Goal: Transaction & Acquisition: Purchase product/service

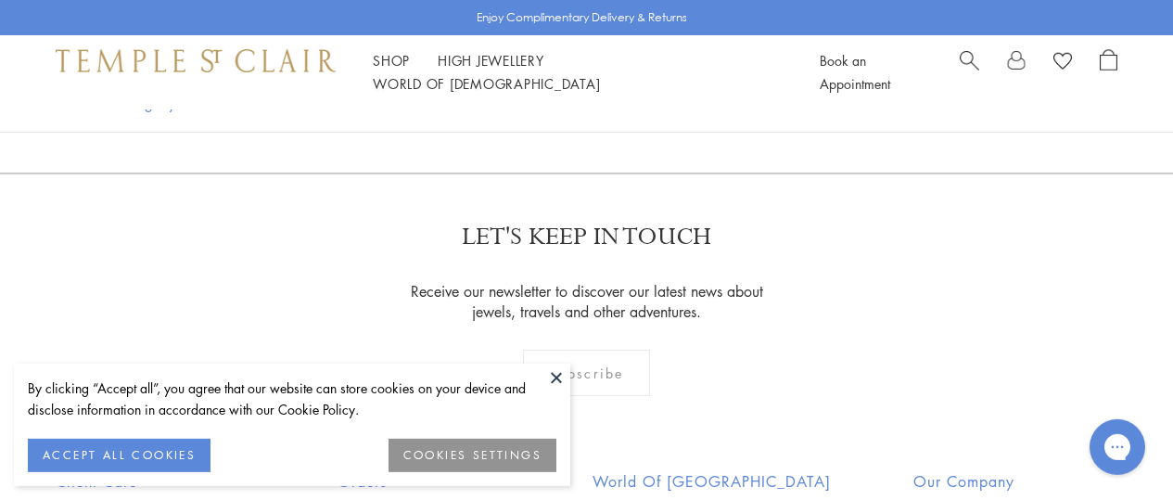
scroll to position [801, 0]
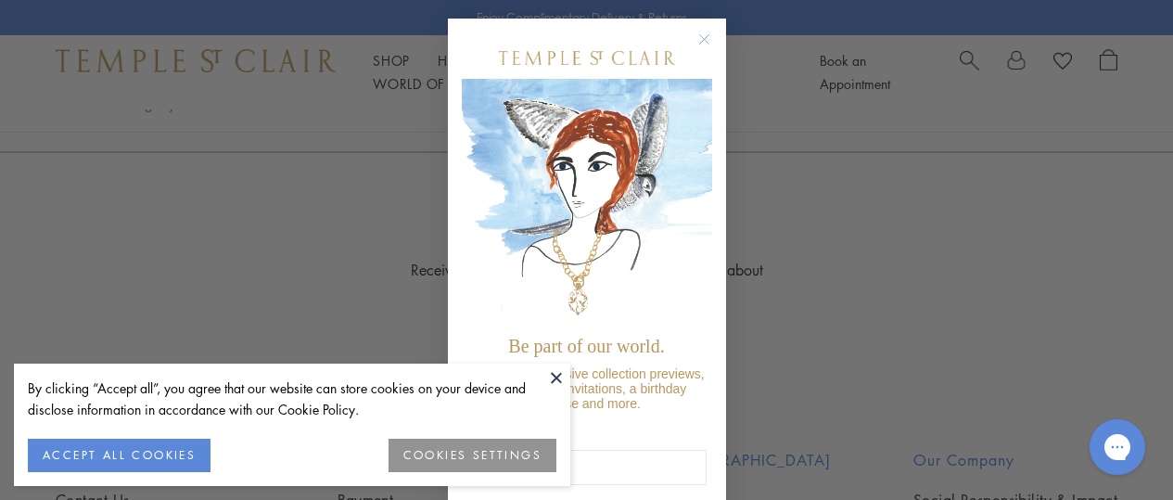
click at [554, 369] on button at bounding box center [556, 377] width 28 height 28
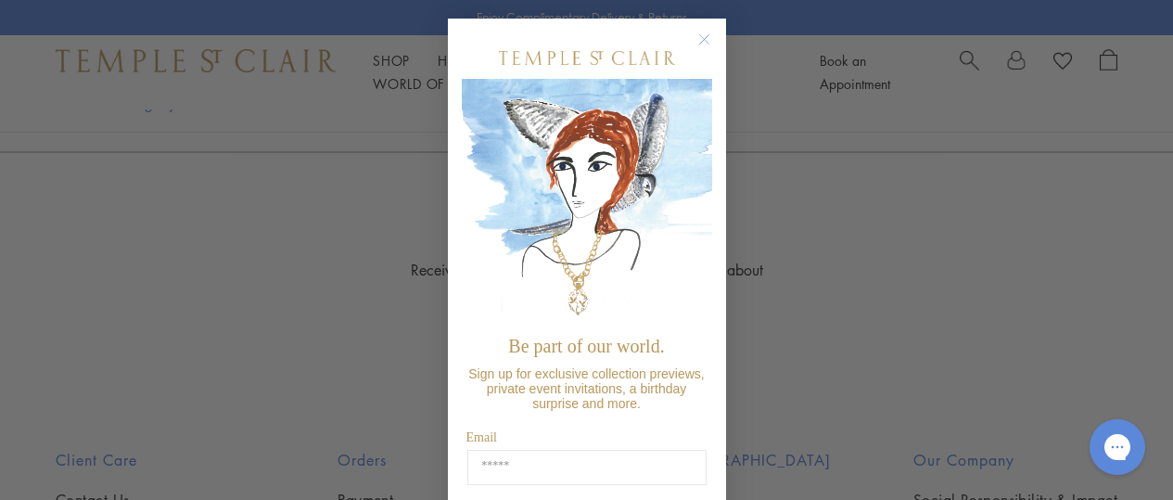
click at [693, 35] on circle "Close dialog" at bounding box center [703, 40] width 22 height 22
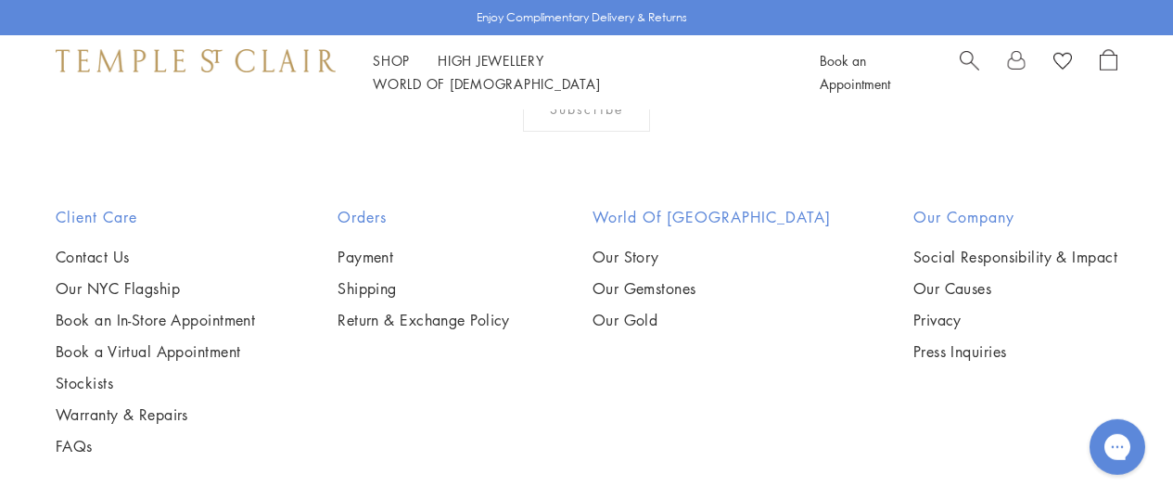
scroll to position [1026, 0]
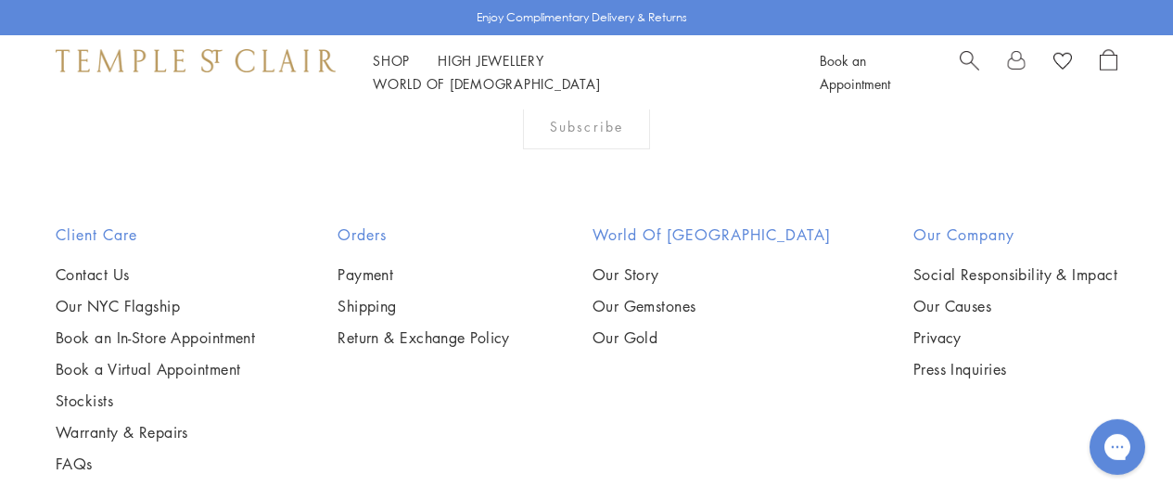
click at [0, 0] on img at bounding box center [0, 0] width 0 height 0
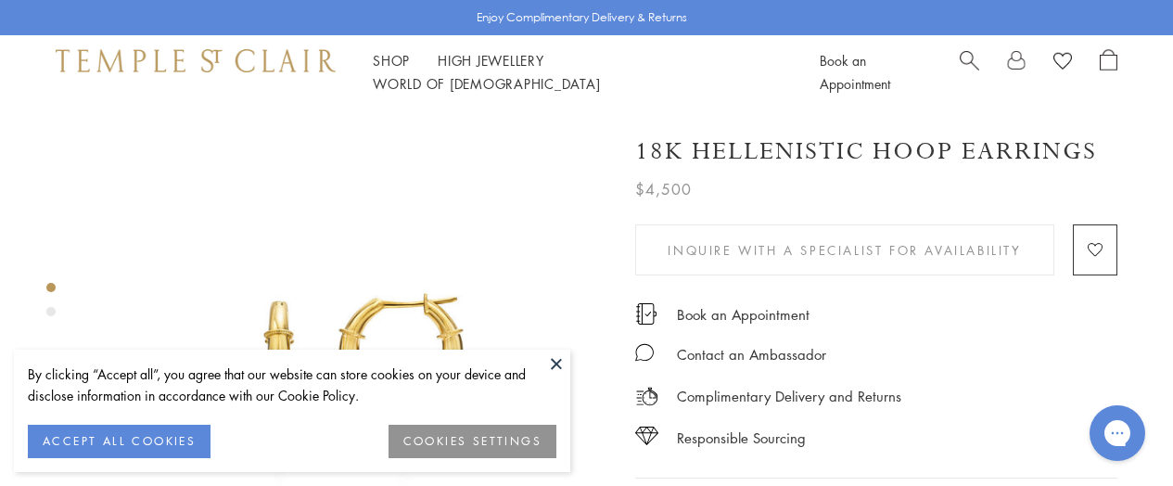
click at [526, 333] on img at bounding box center [350, 366] width 514 height 514
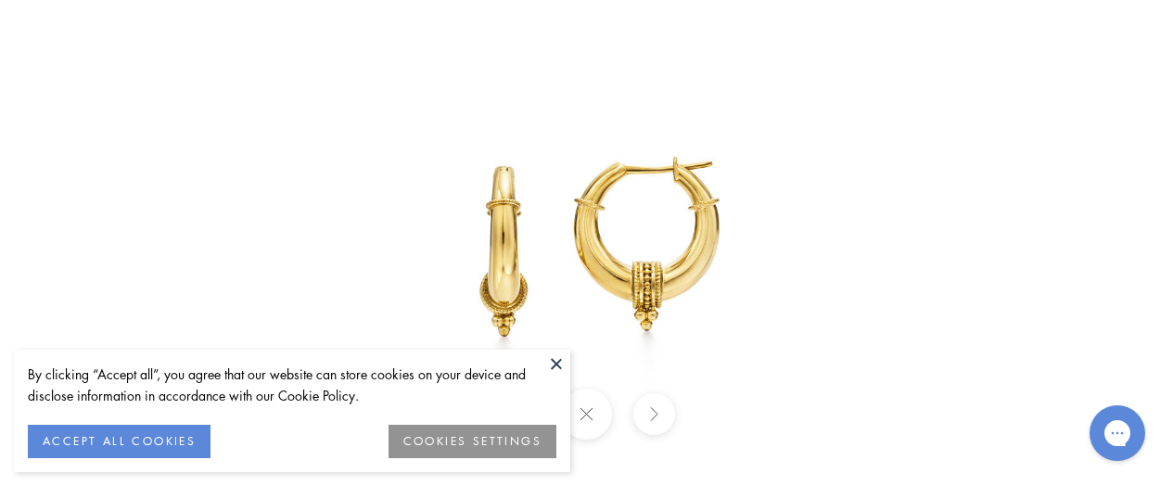
click at [1057, 273] on div at bounding box center [1013, 243] width 1454 height 603
click at [556, 361] on button at bounding box center [556, 363] width 28 height 28
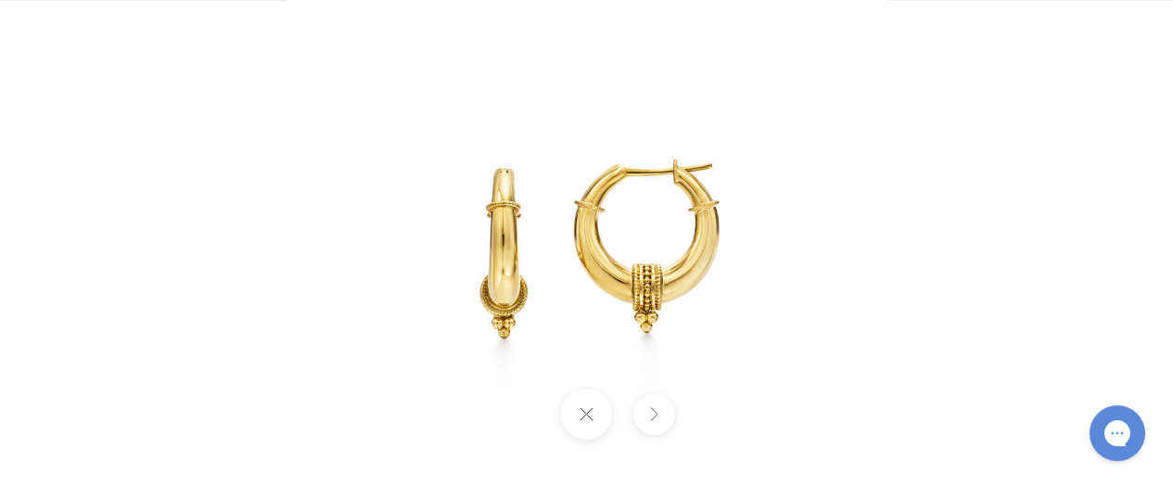
scroll to position [641, 0]
click at [927, 216] on div at bounding box center [1013, 244] width 1454 height 603
click at [590, 412] on button at bounding box center [586, 413] width 51 height 51
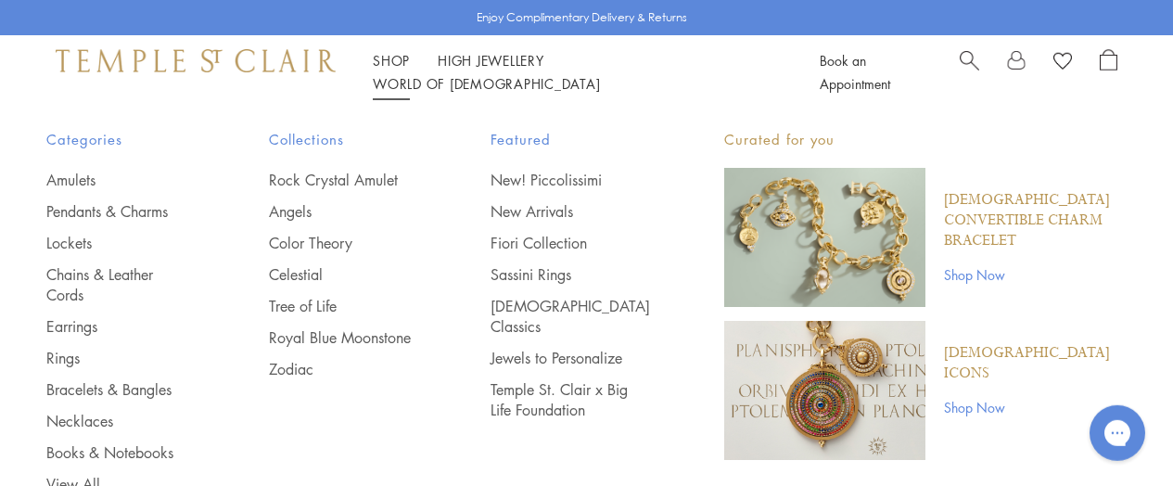
scroll to position [955, 0]
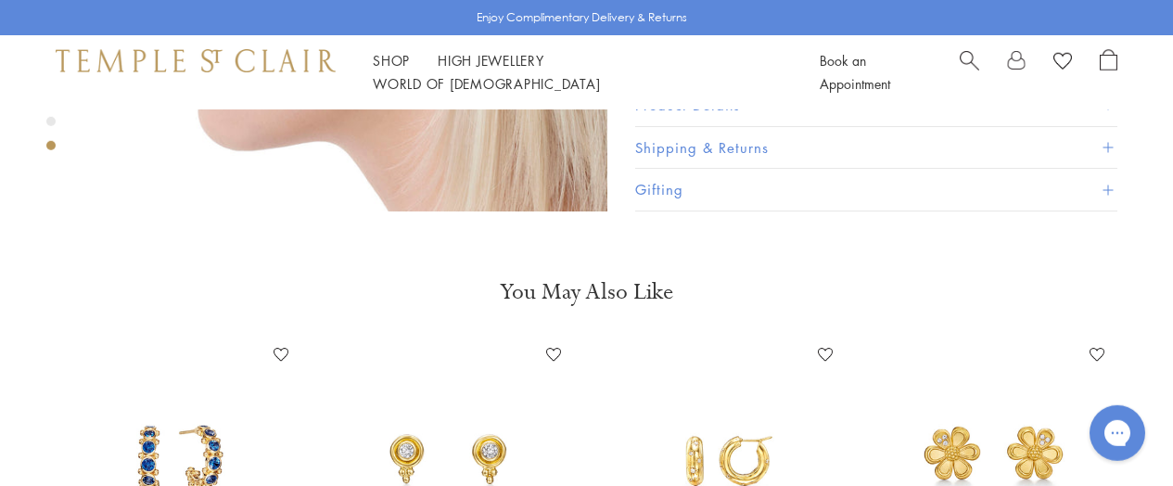
click at [968, 64] on span "Search" at bounding box center [968, 58] width 19 height 19
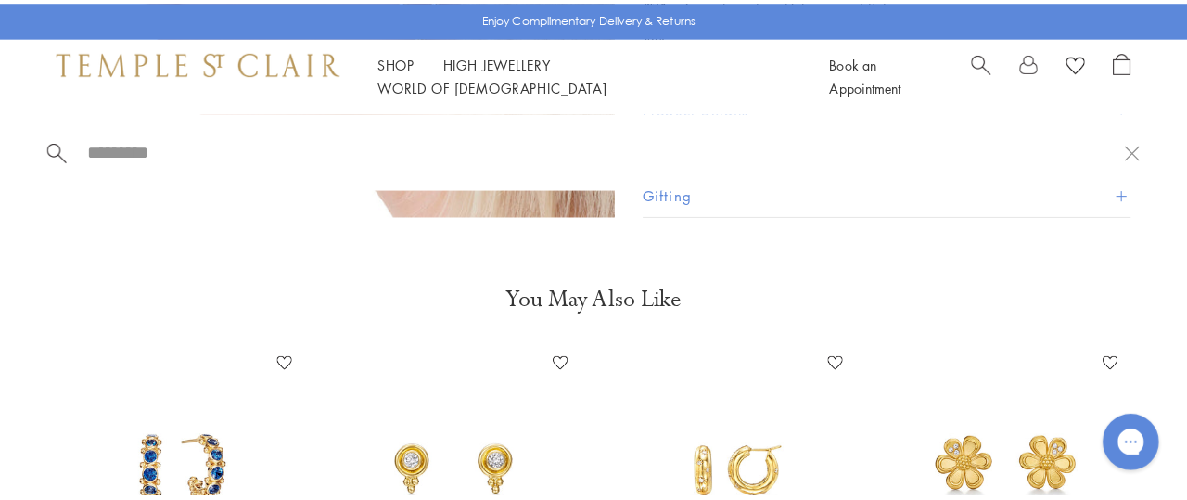
scroll to position [969, 0]
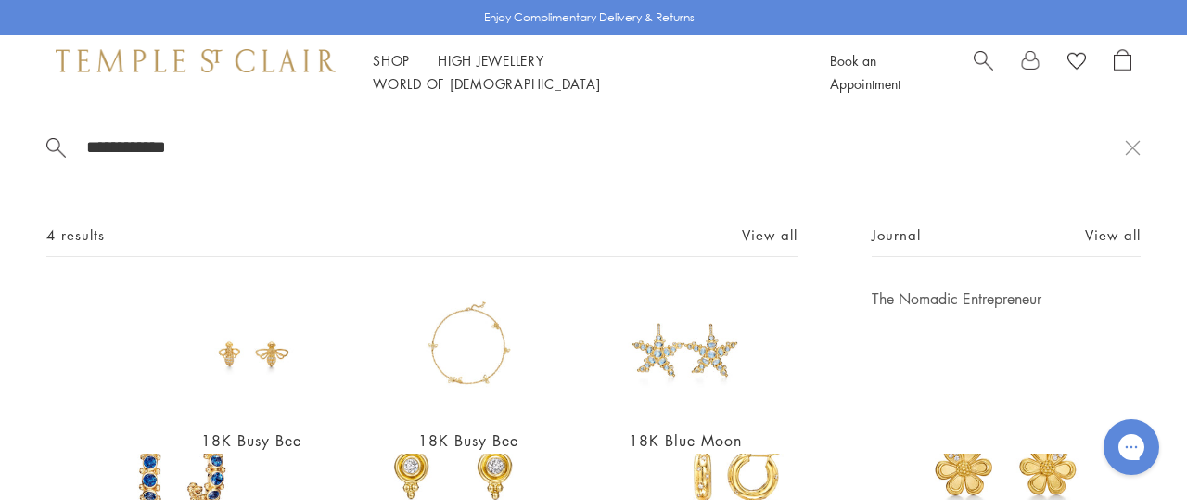
click at [250, 150] on input "**********" at bounding box center [604, 146] width 1040 height 21
type input "**********"
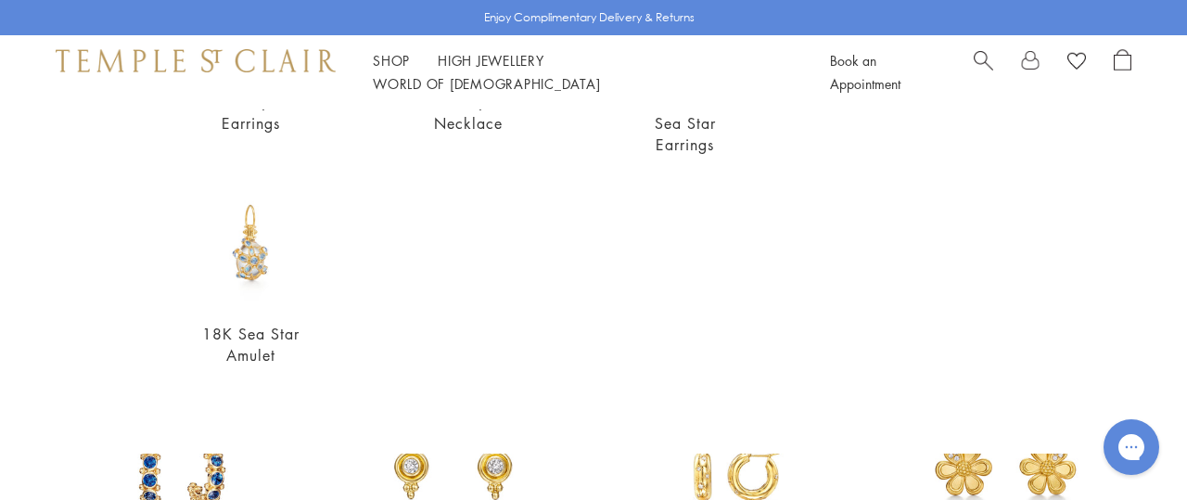
scroll to position [0, 0]
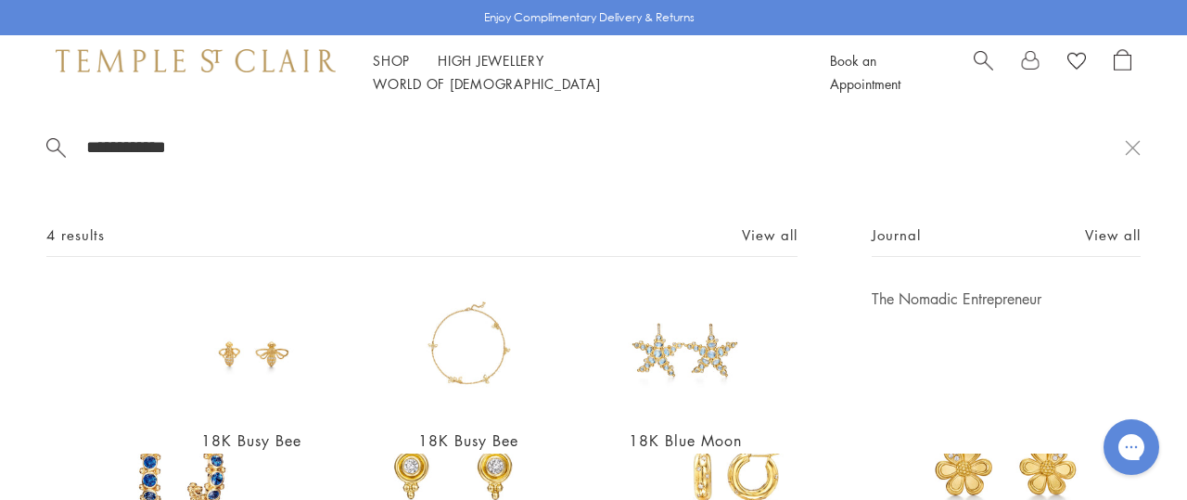
click at [185, 234] on div "4 results View all" at bounding box center [421, 239] width 751 height 33
click at [98, 224] on span "4 results" at bounding box center [75, 234] width 58 height 23
click at [99, 239] on span "4 results" at bounding box center [75, 234] width 58 height 23
drag, startPoint x: 99, startPoint y: 239, endPoint x: 0, endPoint y: 239, distance: 99.2
click at [0, 239] on div "**********" at bounding box center [593, 281] width 1187 height 344
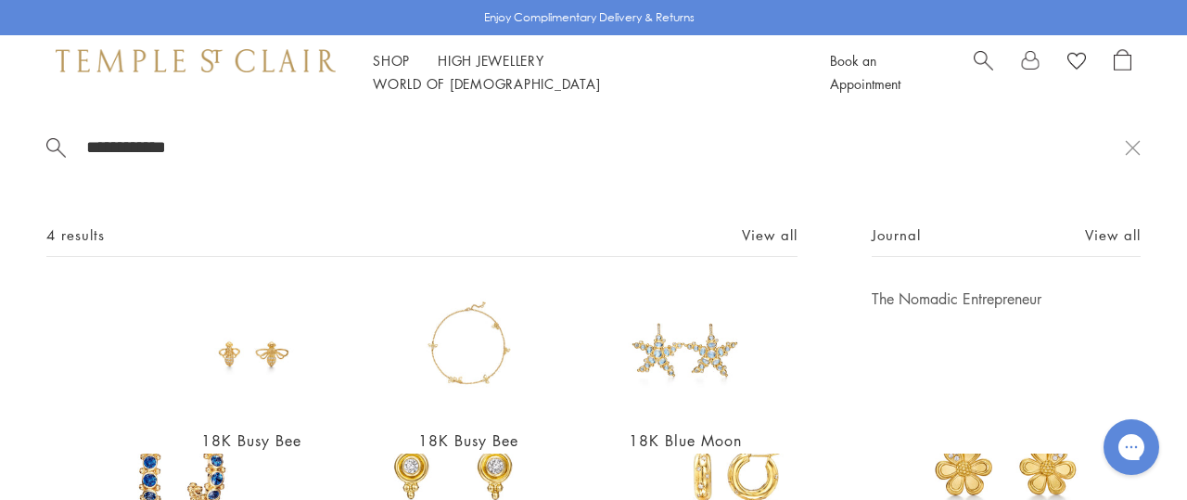
click at [116, 238] on div "4 results View all" at bounding box center [421, 239] width 751 height 33
drag, startPoint x: 112, startPoint y: 231, endPoint x: 0, endPoint y: 229, distance: 112.2
click at [0, 229] on div "**********" at bounding box center [593, 281] width 1187 height 344
click at [976, 64] on span "Search" at bounding box center [982, 58] width 19 height 19
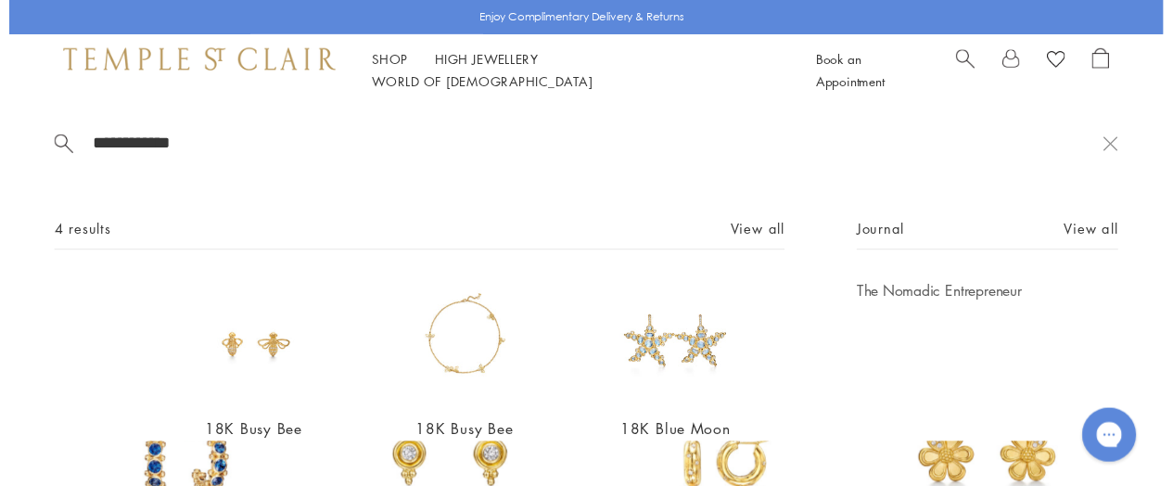
scroll to position [955, 0]
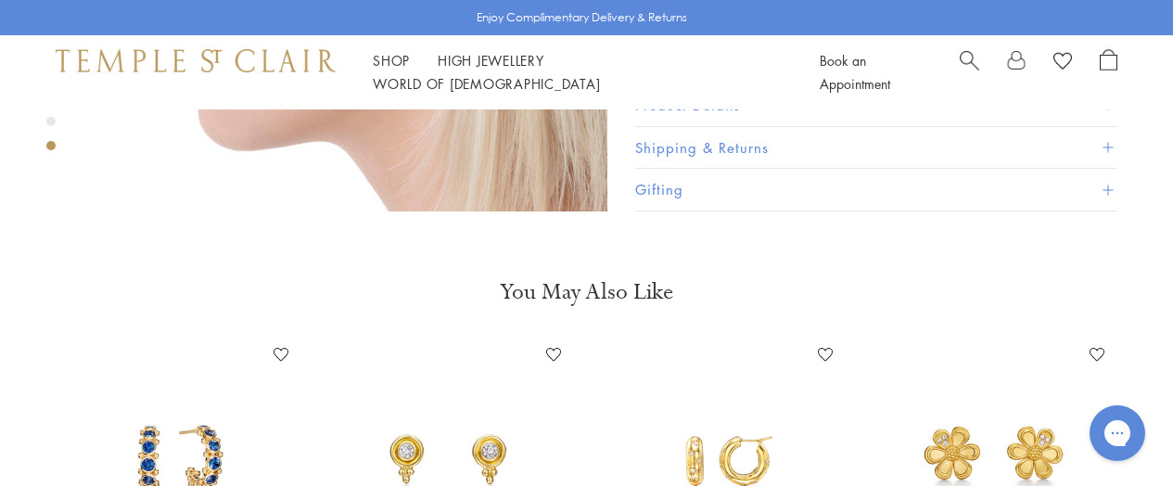
click at [965, 69] on span "Search" at bounding box center [968, 58] width 19 height 19
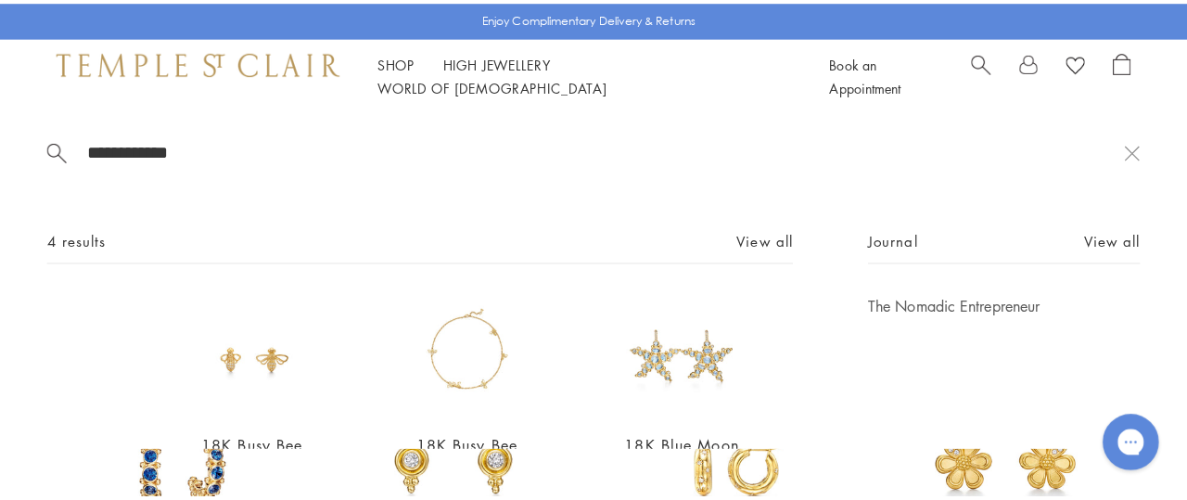
scroll to position [969, 0]
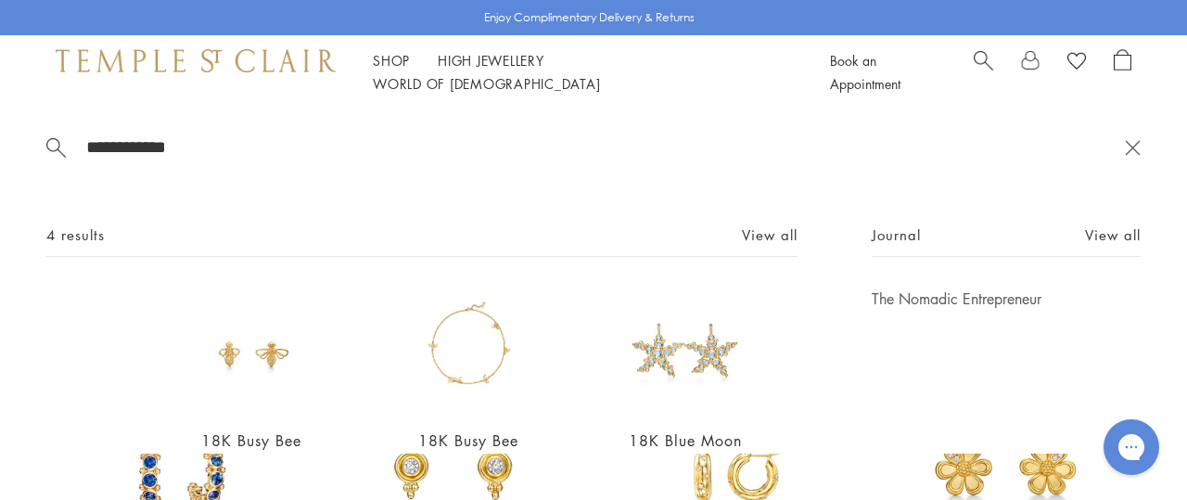
click at [1124, 145] on button at bounding box center [1132, 147] width 16 height 18
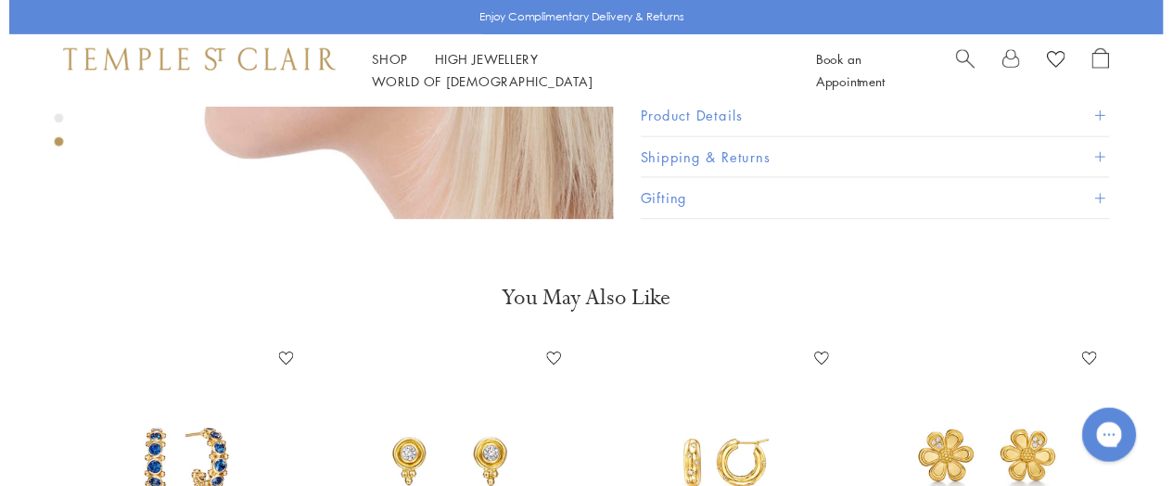
scroll to position [955, 0]
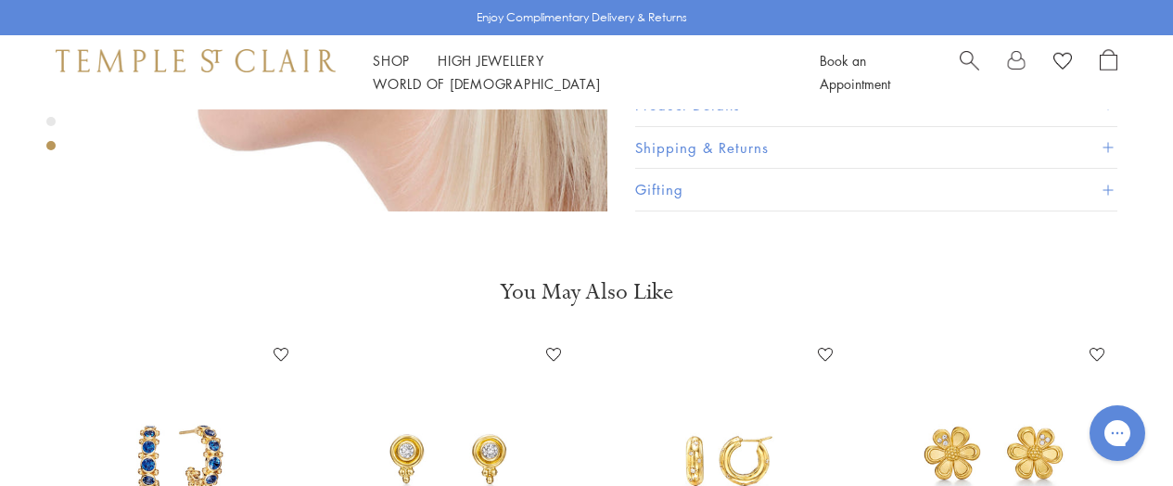
click at [967, 64] on span "Search" at bounding box center [968, 58] width 19 height 19
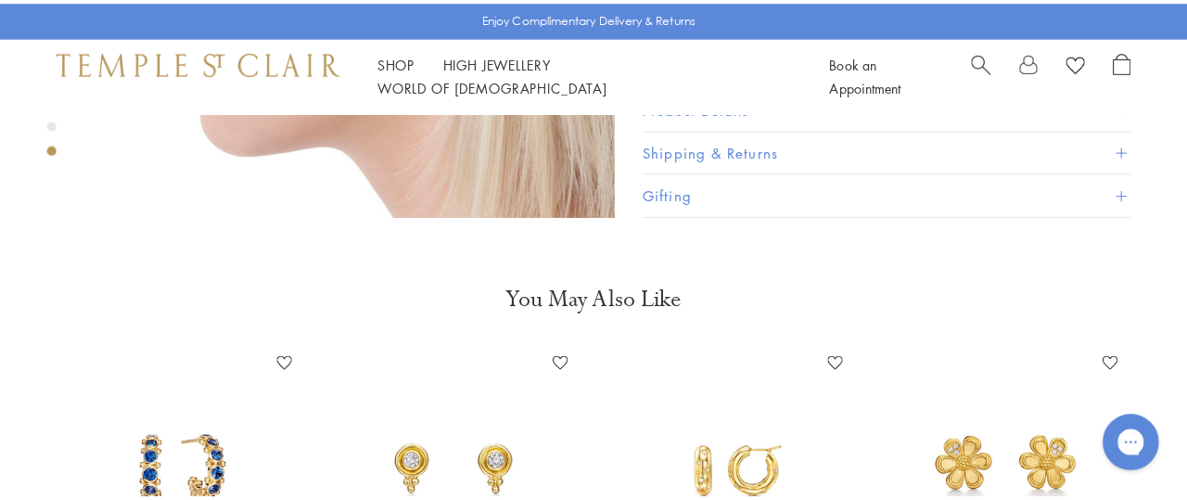
scroll to position [969, 0]
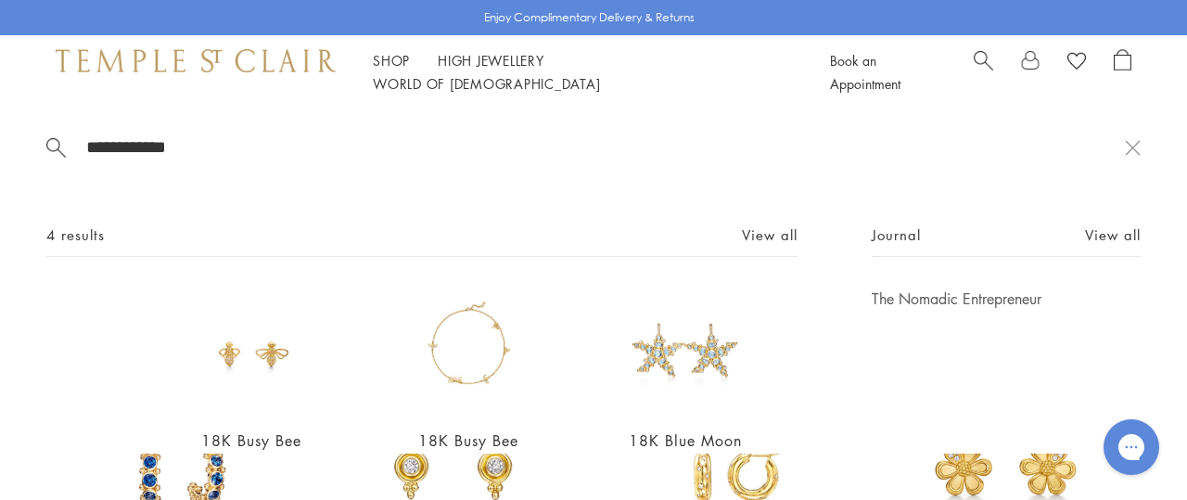
drag, startPoint x: 211, startPoint y: 145, endPoint x: 0, endPoint y: 143, distance: 211.4
click at [84, 143] on input "**********" at bounding box center [604, 146] width 1040 height 21
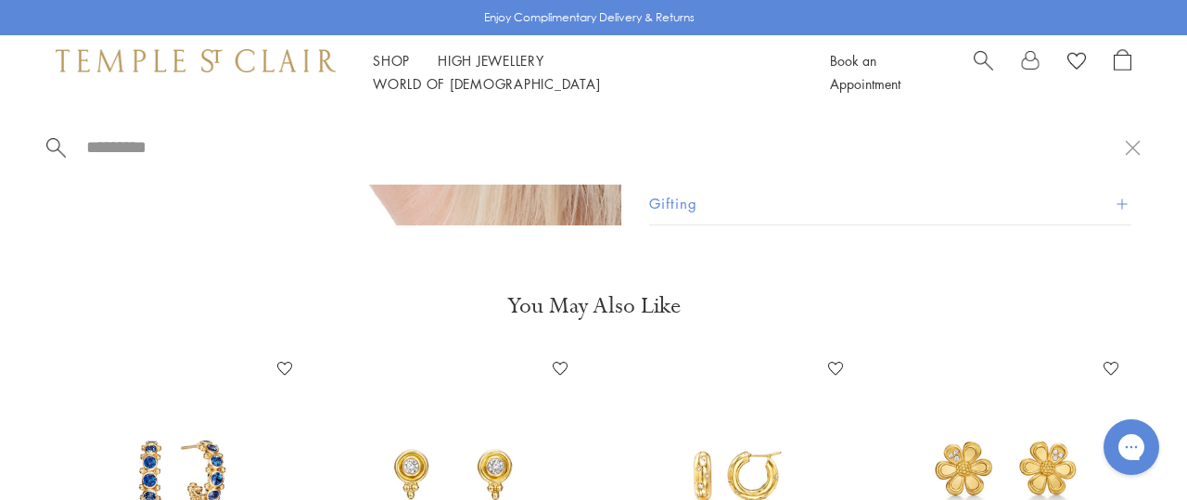
click at [774, 146] on input "search" at bounding box center [604, 146] width 1040 height 21
click at [648, 181] on div at bounding box center [593, 146] width 1187 height 75
click at [125, 145] on input "search" at bounding box center [604, 146] width 1040 height 21
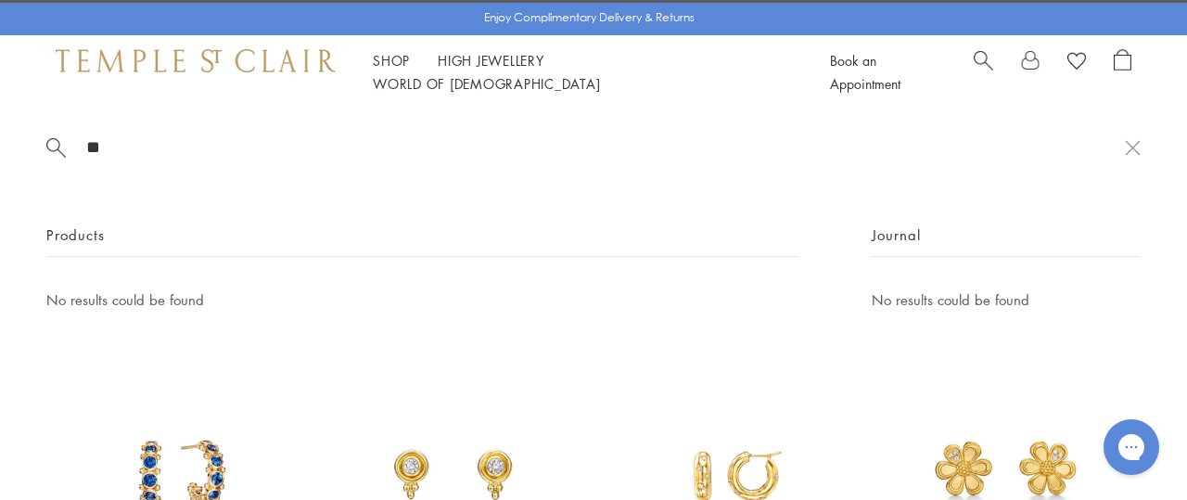
type input "*"
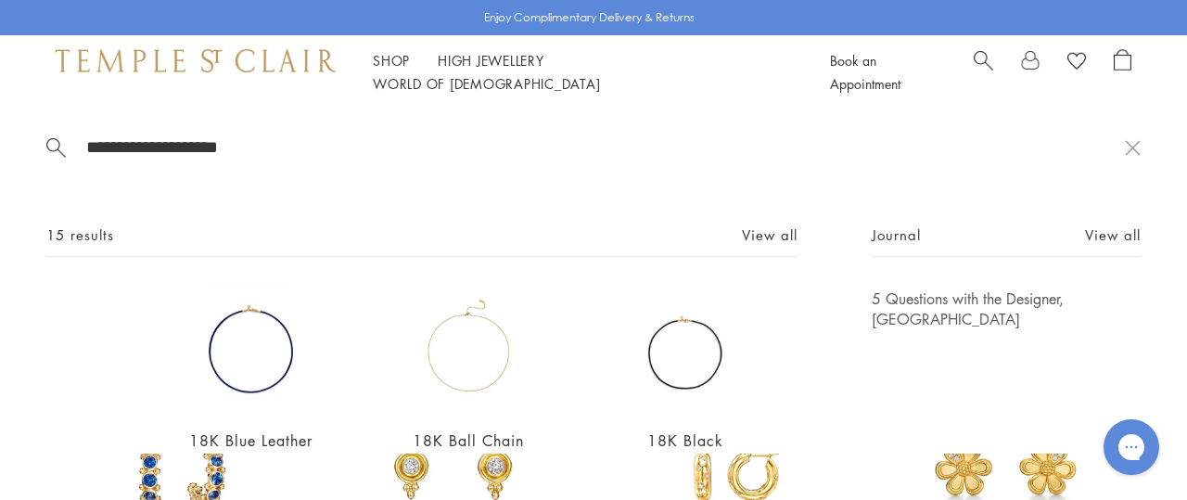
click at [298, 154] on input "**********" at bounding box center [604, 146] width 1040 height 21
click at [981, 63] on span "Search" at bounding box center [982, 58] width 19 height 19
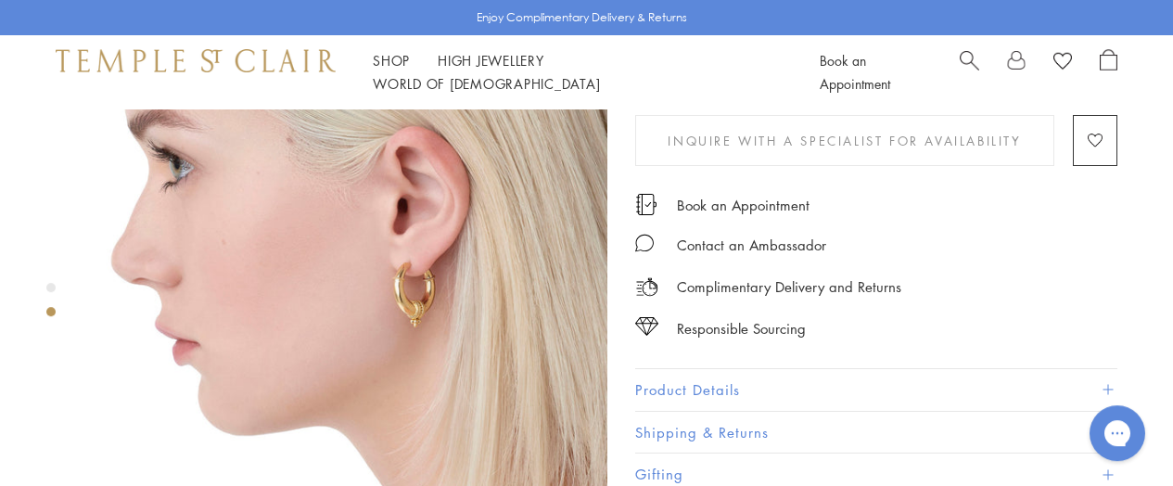
scroll to position [667, 0]
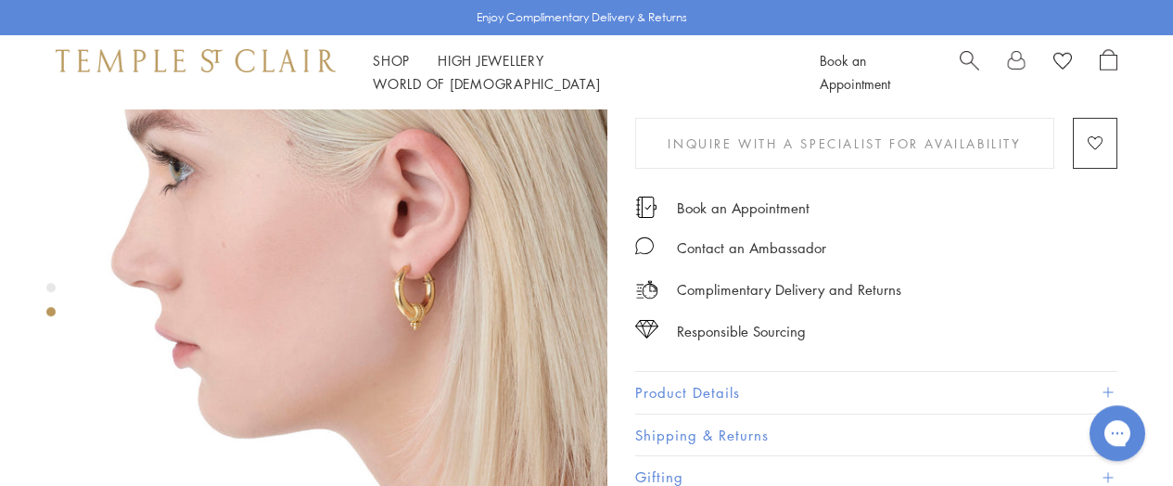
click at [1079, 309] on div "Responsible Sourcing" at bounding box center [876, 322] width 482 height 42
click at [969, 62] on span "Search" at bounding box center [968, 58] width 19 height 19
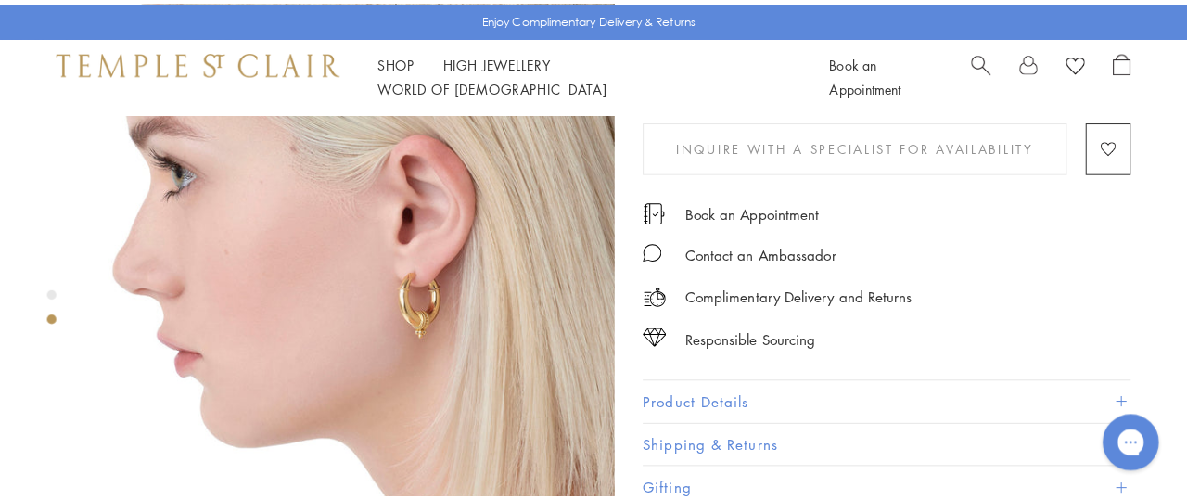
scroll to position [681, 0]
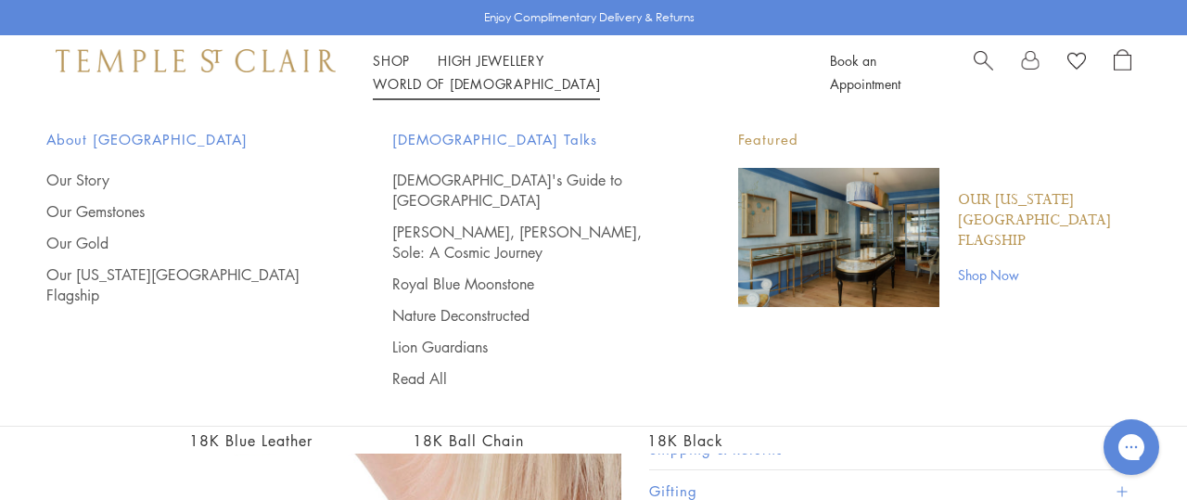
click at [223, 136] on span "About [GEOGRAPHIC_DATA]" at bounding box center [182, 139] width 272 height 23
click at [983, 60] on span "Search" at bounding box center [982, 58] width 19 height 19
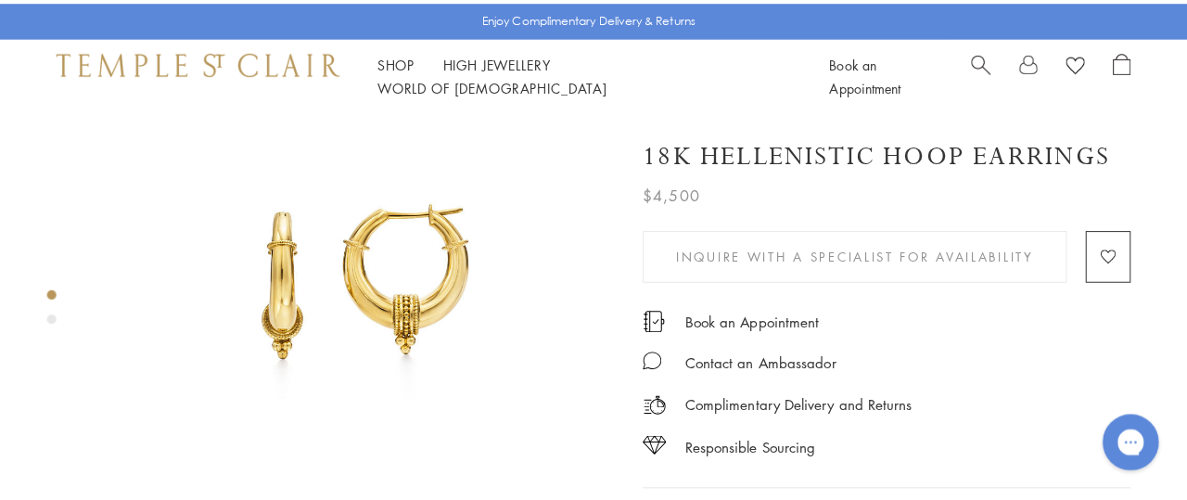
scroll to position [93, 0]
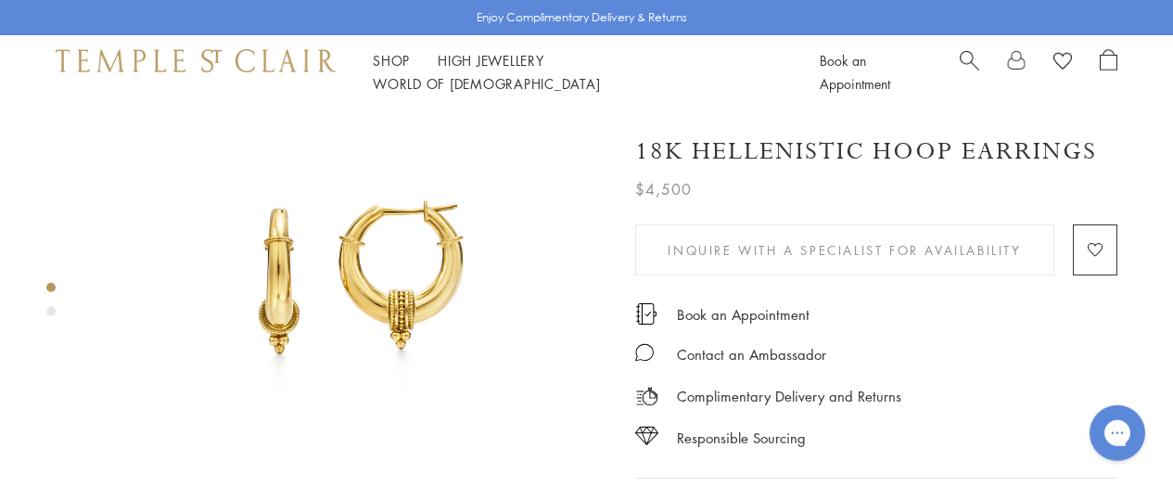
click at [963, 61] on span "Search" at bounding box center [968, 58] width 19 height 19
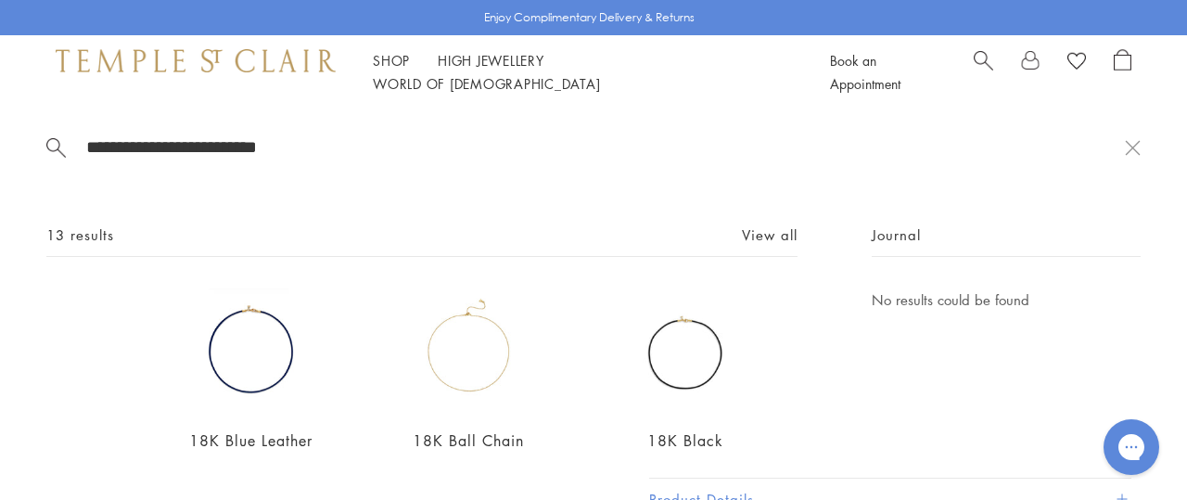
click at [347, 144] on input "**********" at bounding box center [604, 146] width 1040 height 21
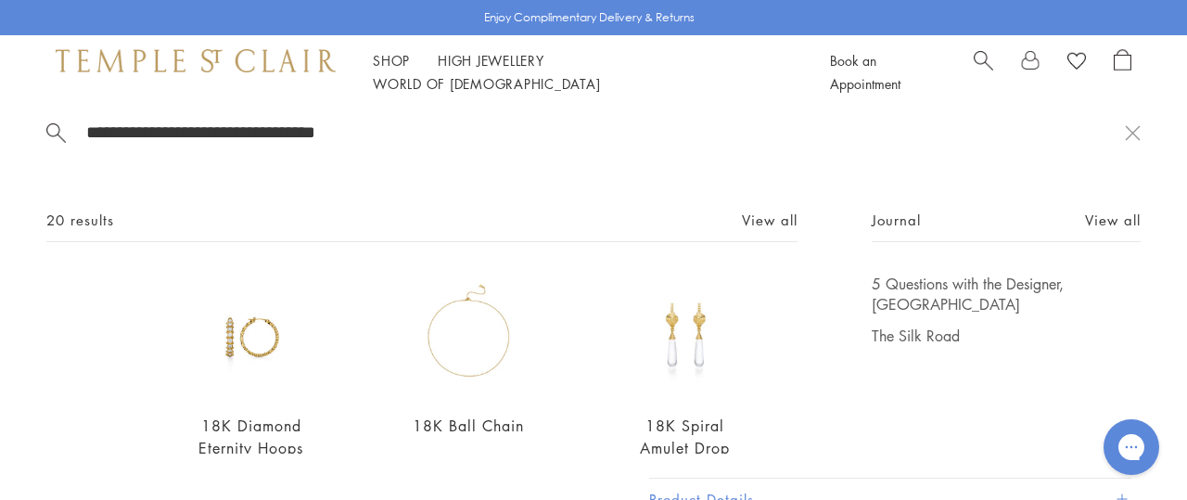
scroll to position [0, 0]
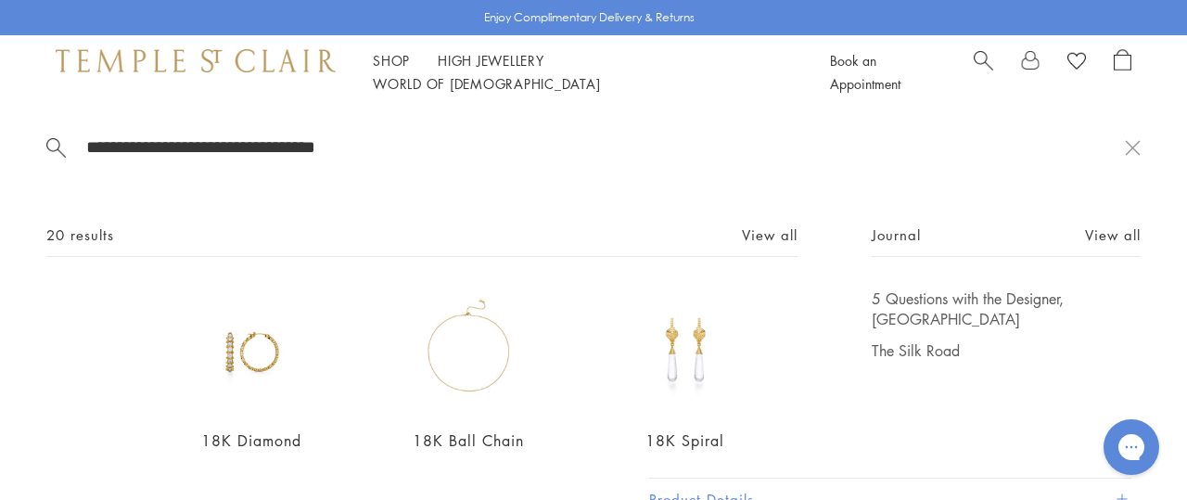
click at [176, 142] on input "**********" at bounding box center [604, 146] width 1040 height 21
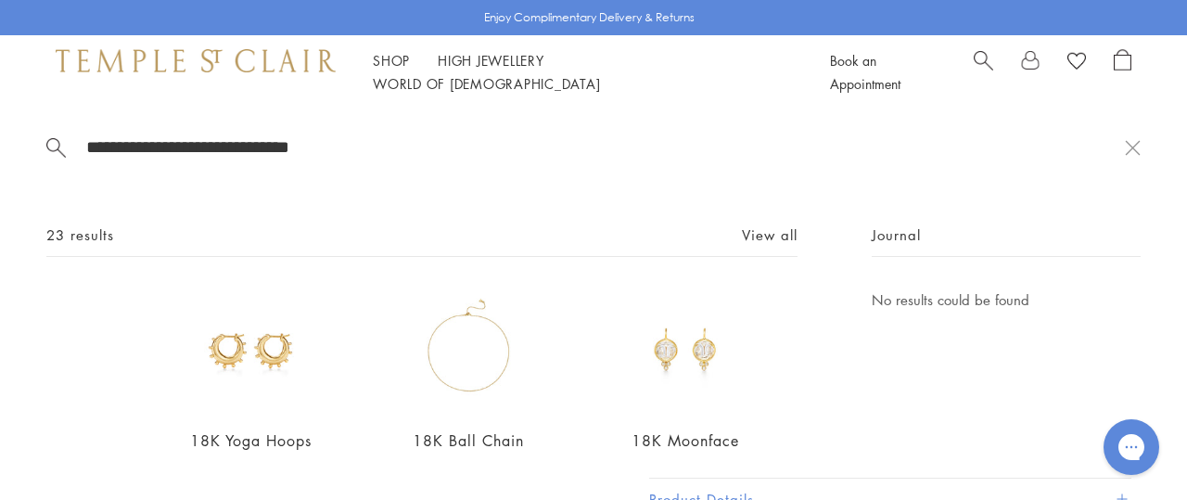
click at [477, 136] on input "**********" at bounding box center [604, 146] width 1040 height 21
click at [357, 155] on input "**********" at bounding box center [604, 146] width 1040 height 21
type input "*"
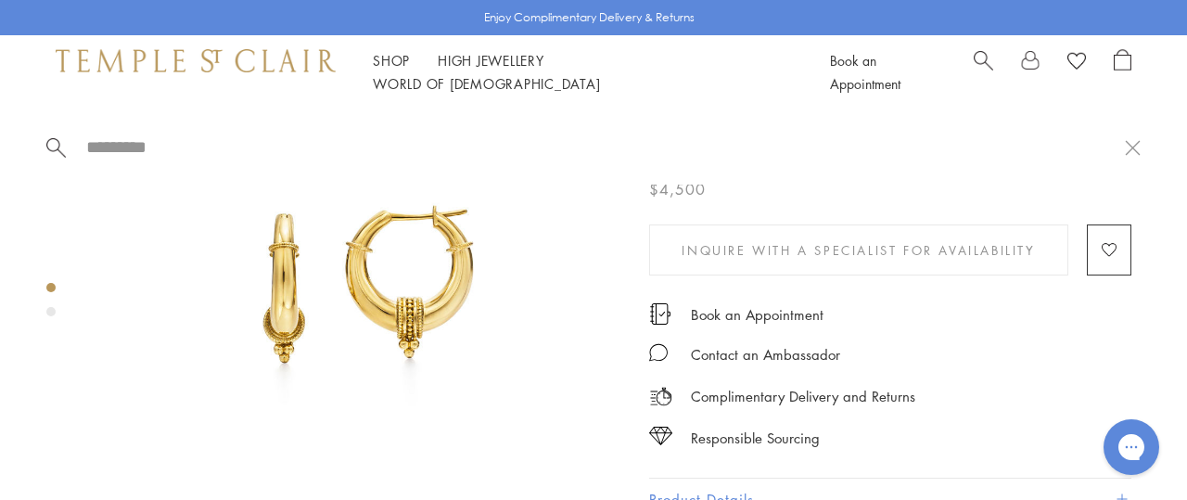
click at [128, 146] on input "search" at bounding box center [604, 146] width 1040 height 21
type input "*"
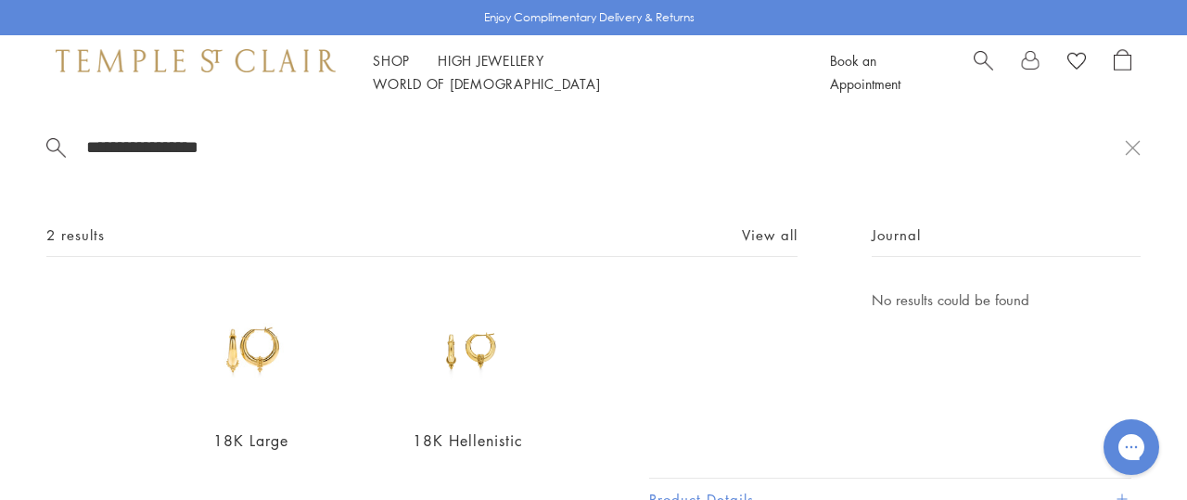
type input "**********"
click at [239, 343] on img at bounding box center [251, 350] width 124 height 124
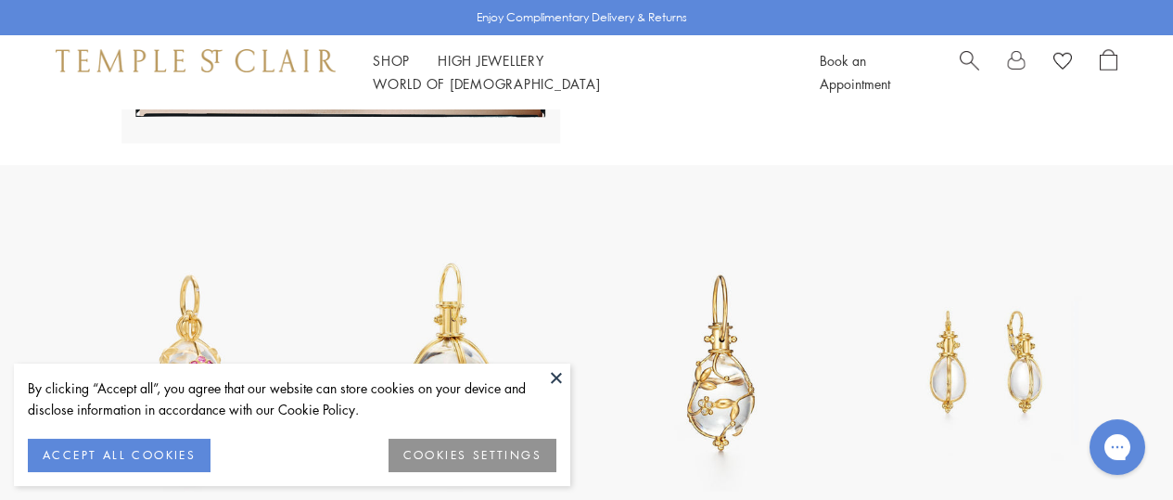
scroll to position [623, 0]
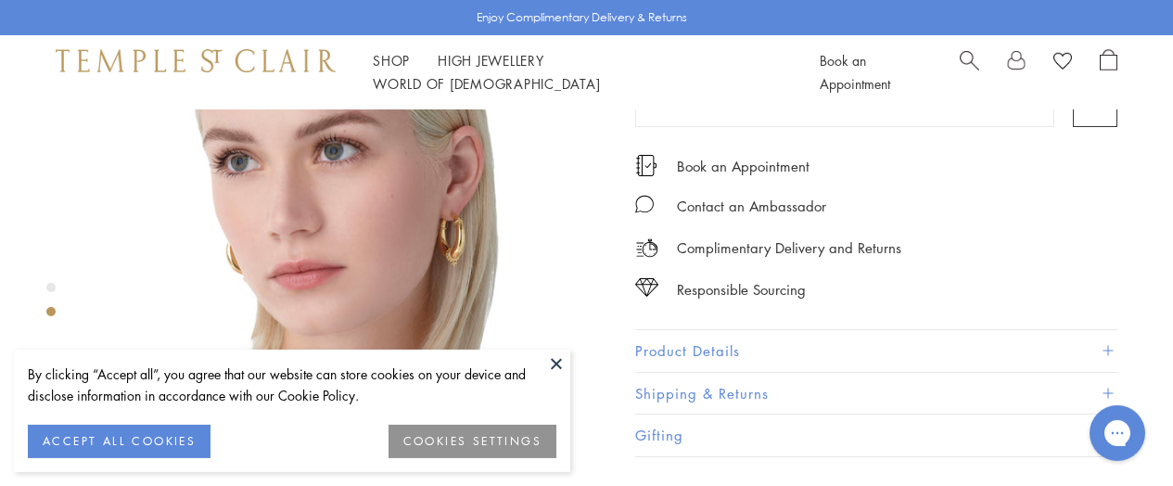
scroll to position [712, 0]
click at [53, 283] on div "Product gallery navigation" at bounding box center [50, 304] width 9 height 53
click at [53, 281] on div "Product gallery navigation" at bounding box center [50, 304] width 9 height 53
click at [552, 181] on img at bounding box center [350, 197] width 514 height 514
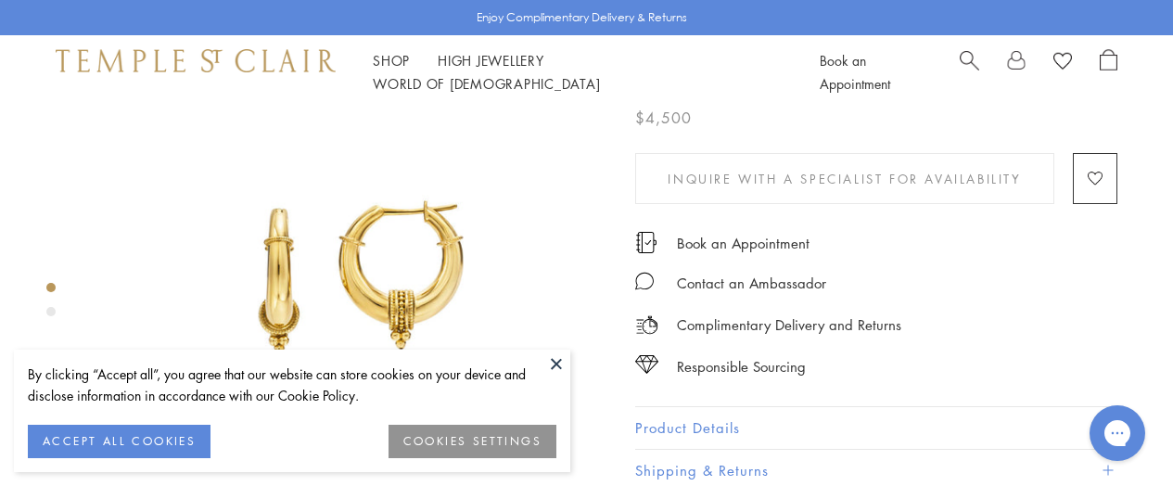
click at [553, 358] on button at bounding box center [556, 363] width 28 height 28
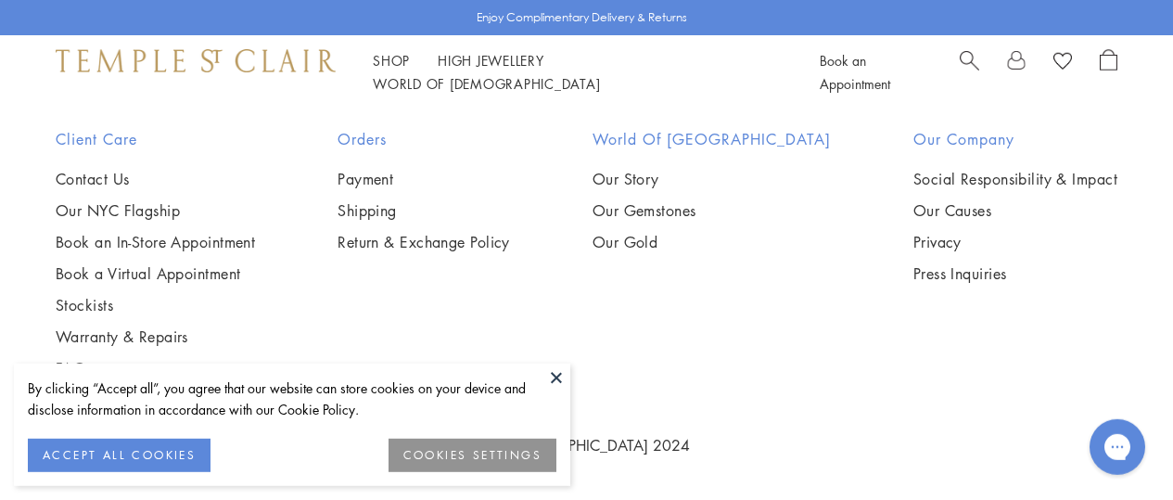
scroll to position [1298, 0]
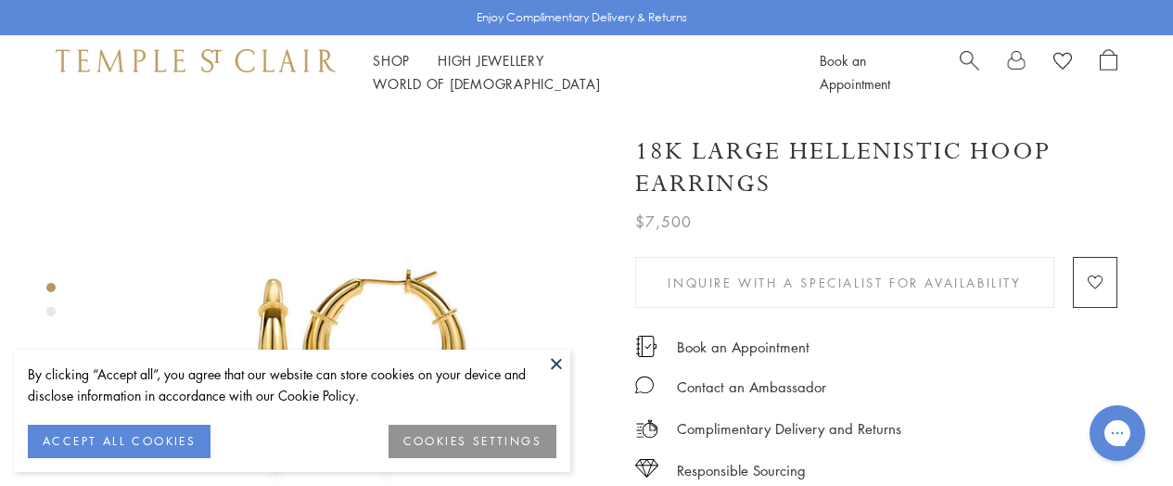
click at [523, 232] on img at bounding box center [350, 366] width 514 height 514
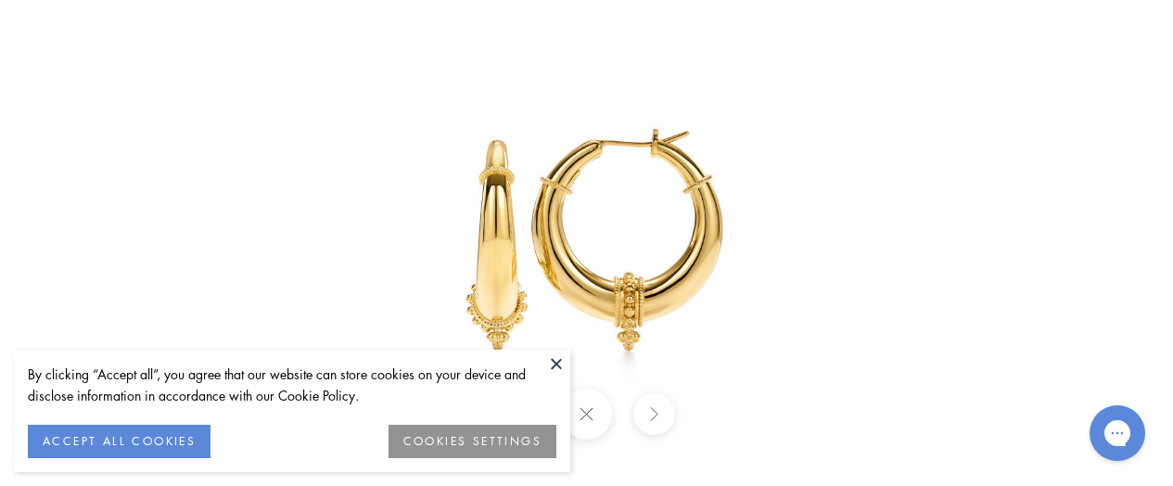
click at [612, 301] on img at bounding box center [587, 243] width 603 height 603
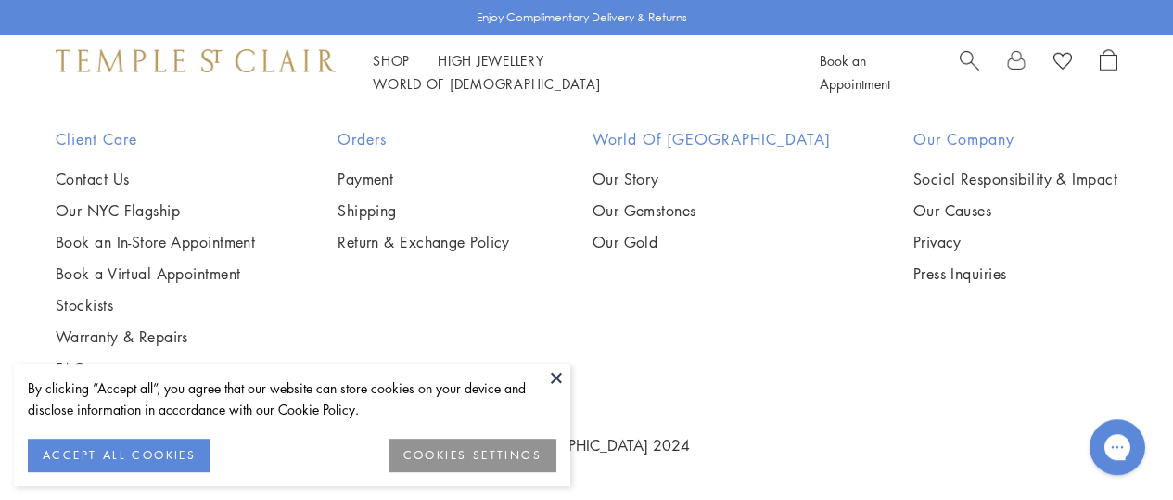
scroll to position [1176, 0]
click at [0, 0] on img at bounding box center [0, 0] width 0 height 0
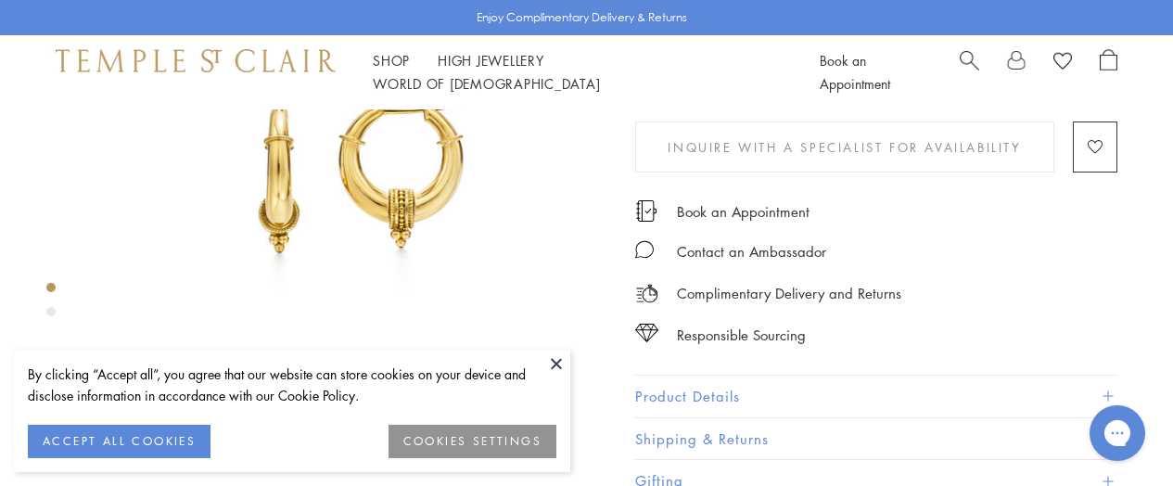
scroll to position [236, 0]
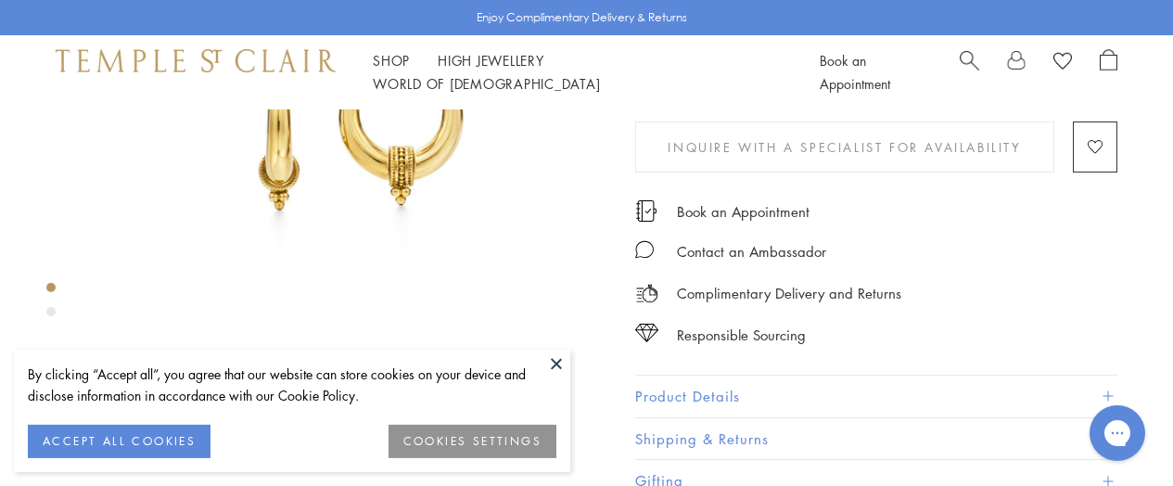
click at [371, 125] on img at bounding box center [350, 130] width 514 height 514
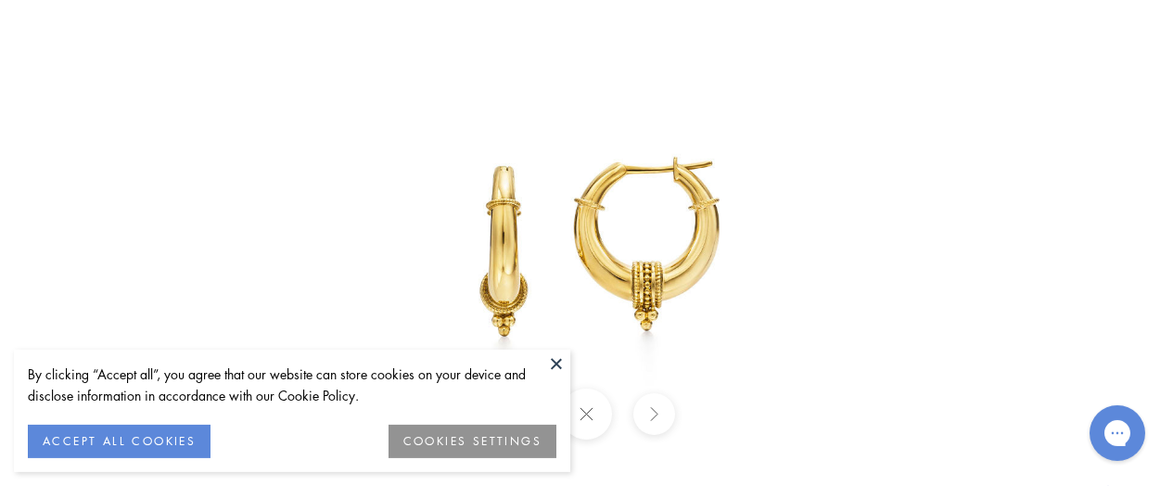
click at [639, 273] on img at bounding box center [587, 243] width 603 height 603
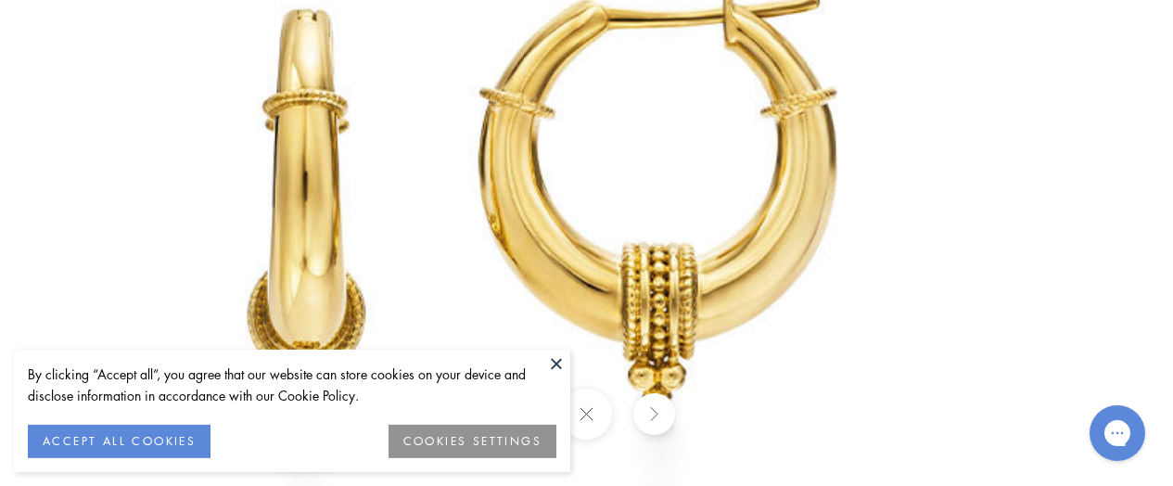
scroll to position [538, 0]
click at [557, 359] on button at bounding box center [556, 363] width 28 height 28
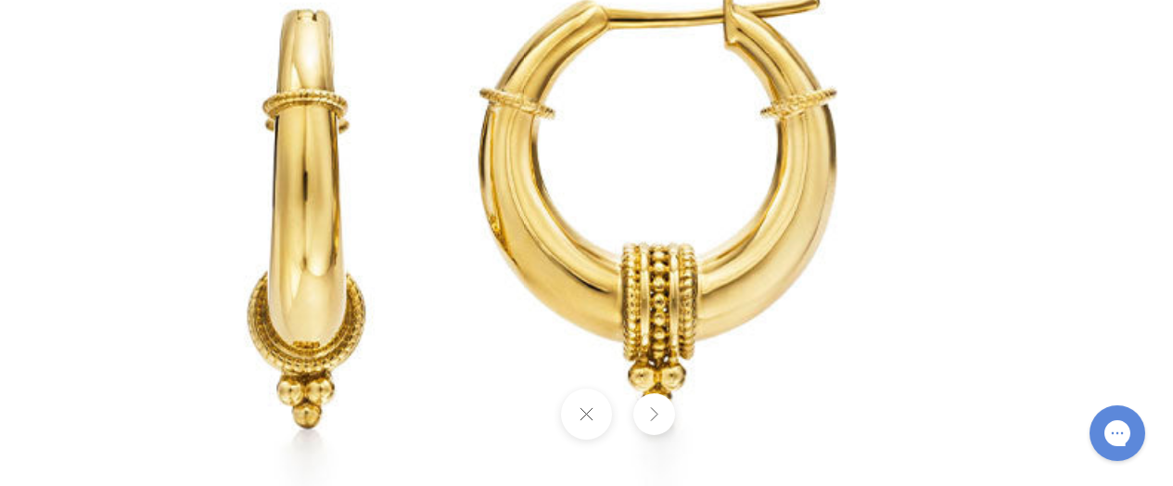
scroll to position [901, 0]
